Goal: Information Seeking & Learning: Learn about a topic

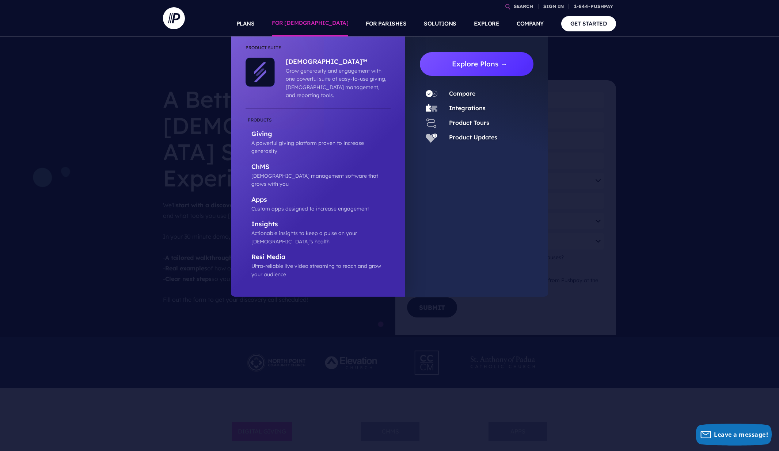
click at [487, 69] on link "Explore Plans →" at bounding box center [479, 64] width 108 height 24
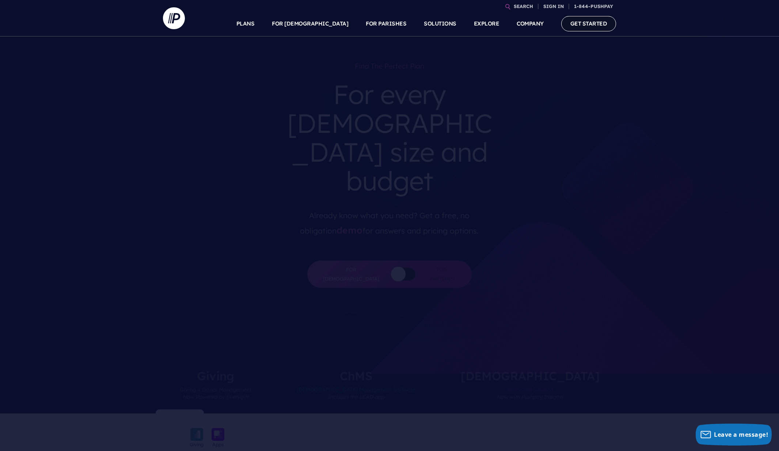
click at [602, 25] on link "GET STARTED" at bounding box center [588, 23] width 55 height 15
